Goal: Find specific page/section: Find specific page/section

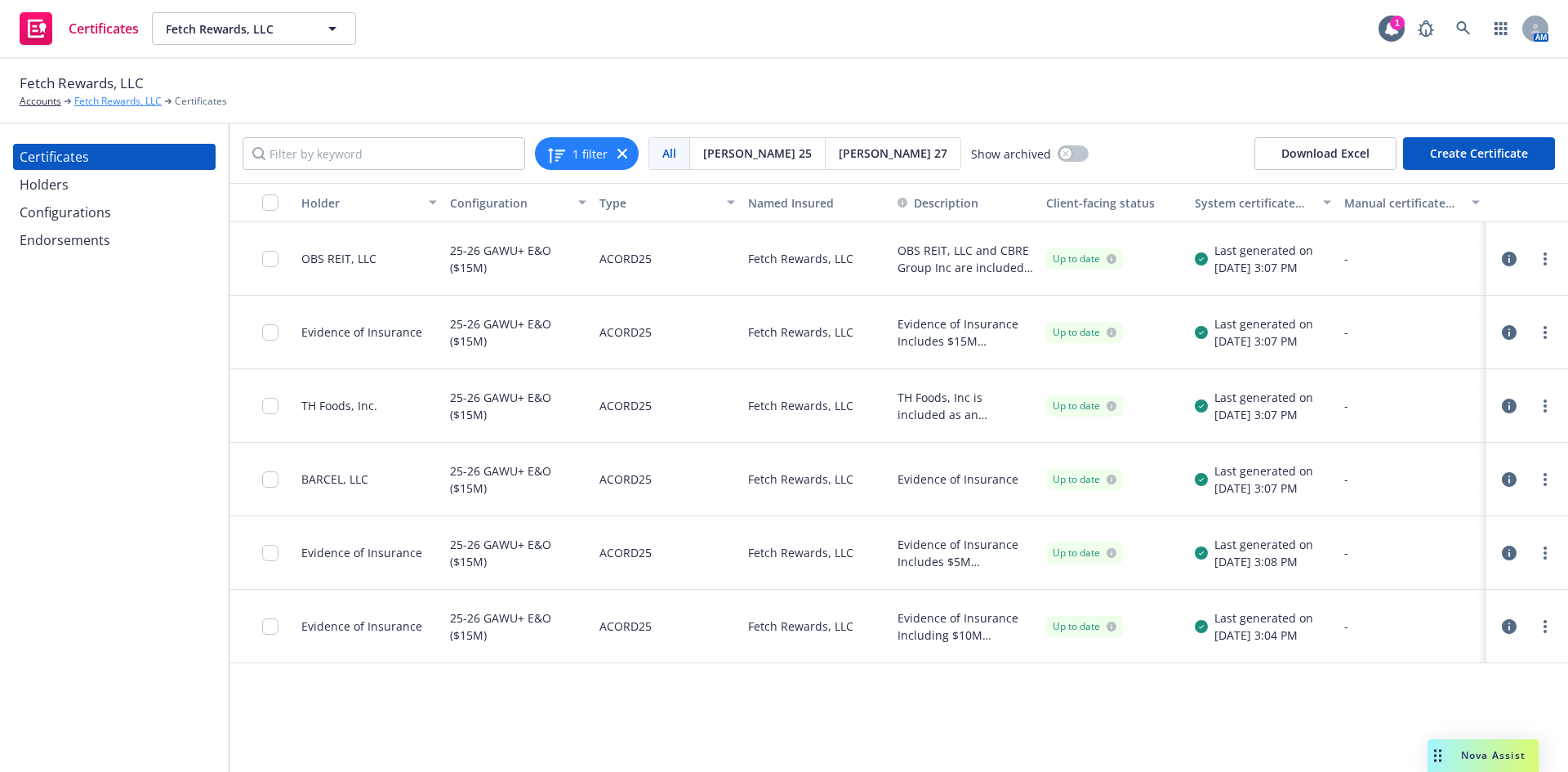
click at [112, 97] on link "Fetch Rewards, LLC" at bounding box center [117, 101] width 87 height 14
